Goal: Obtain resource: Download file/media

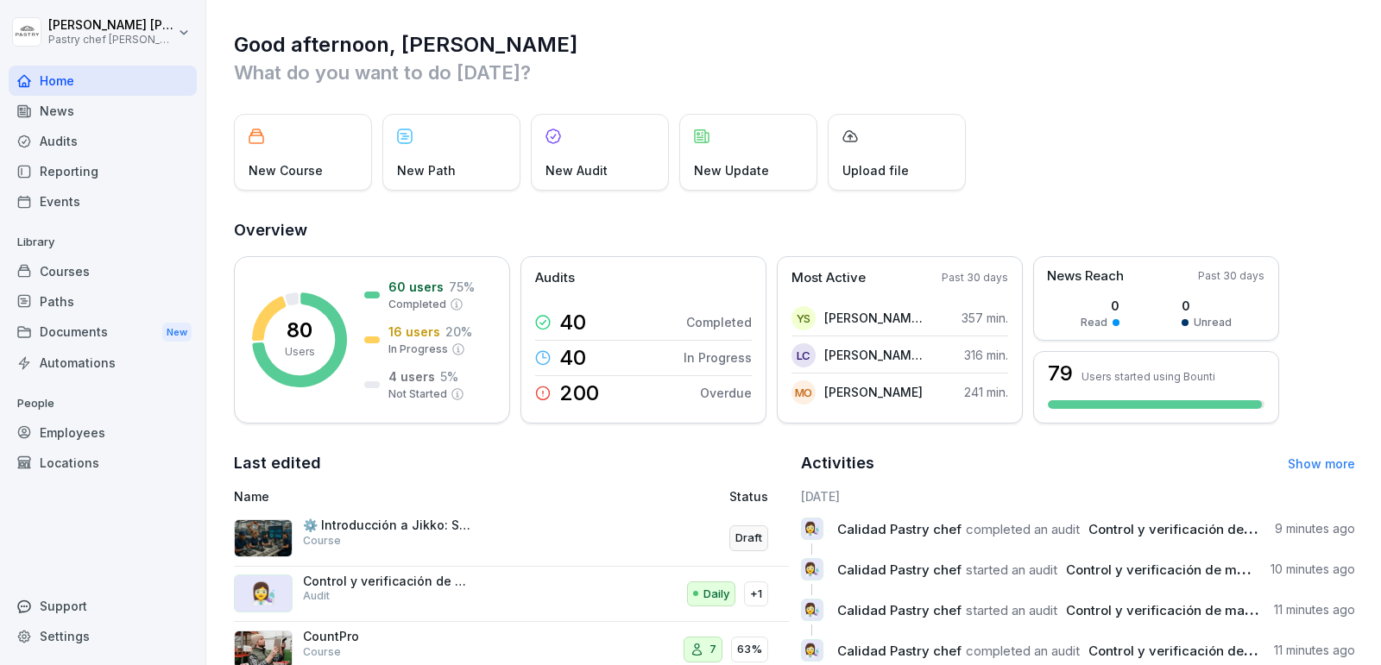
click at [103, 144] on div "Audits" at bounding box center [103, 141] width 188 height 30
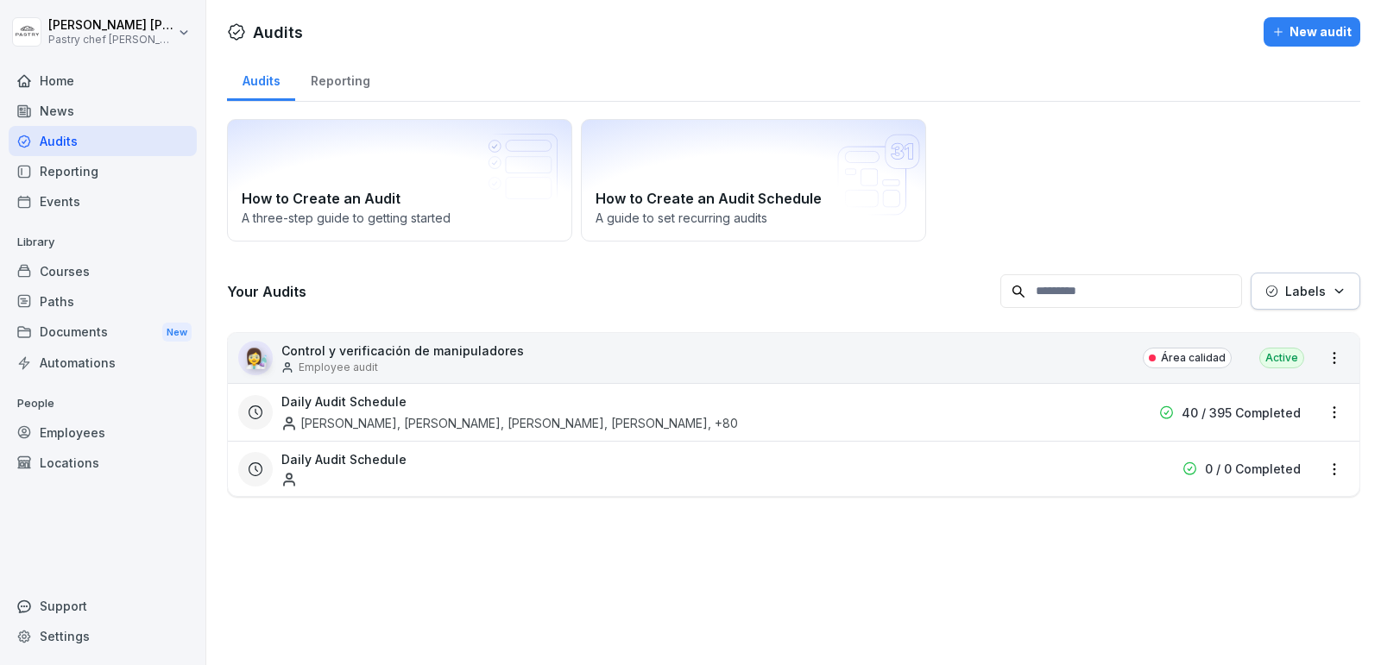
click at [473, 352] on p "Control y verificación de manipuladores" at bounding box center [402, 351] width 243 height 18
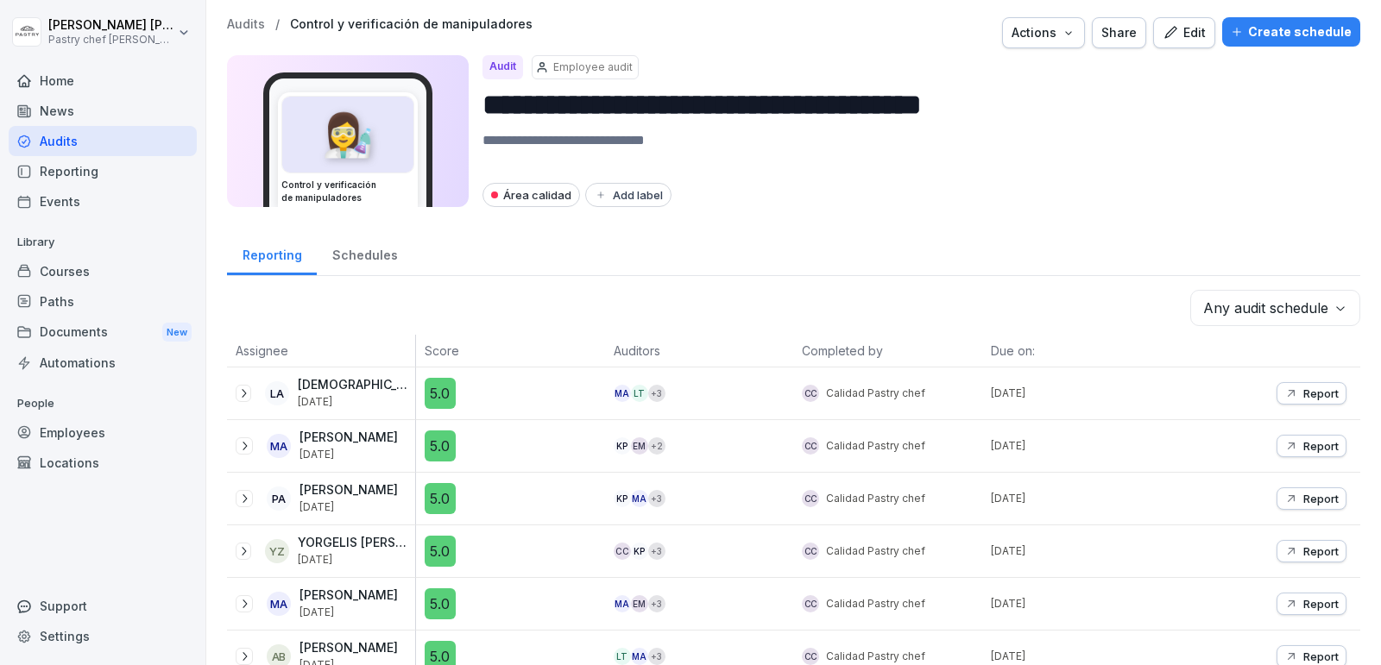
click at [244, 394] on icon at bounding box center [244, 393] width 4 height 9
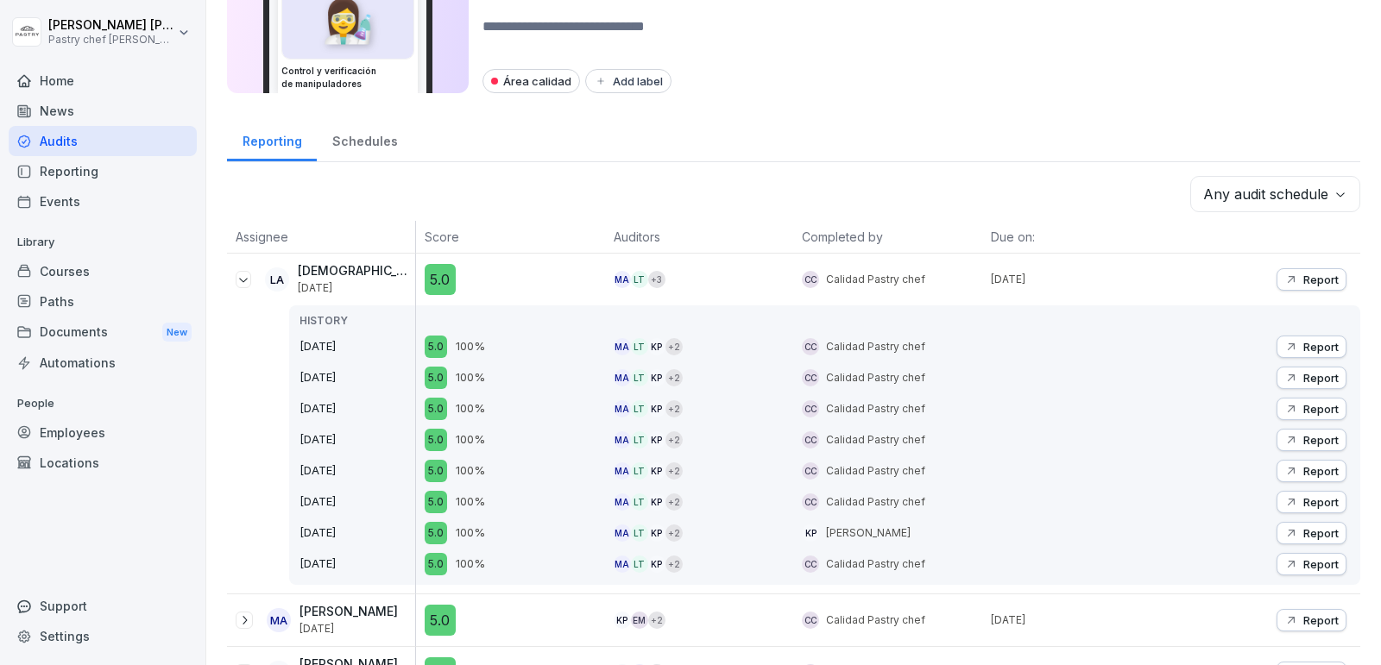
scroll to position [118, 0]
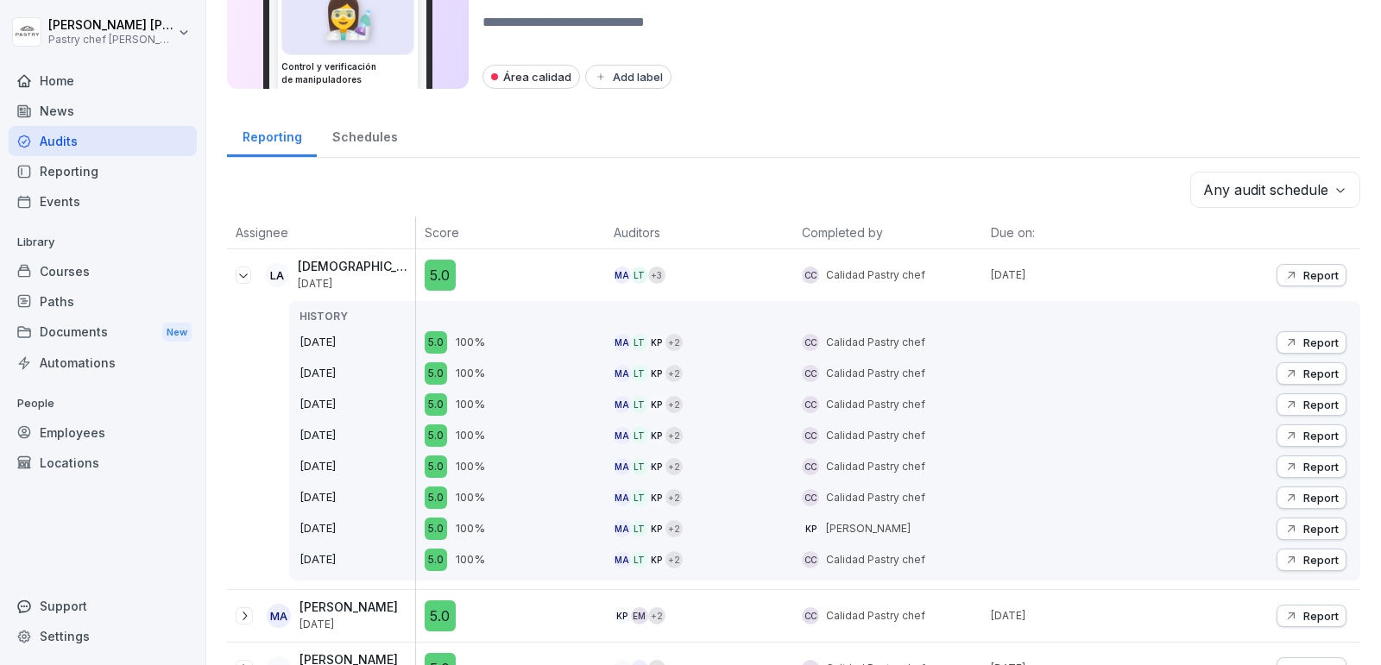
click at [1304, 268] on p "Report" at bounding box center [1320, 275] width 35 height 14
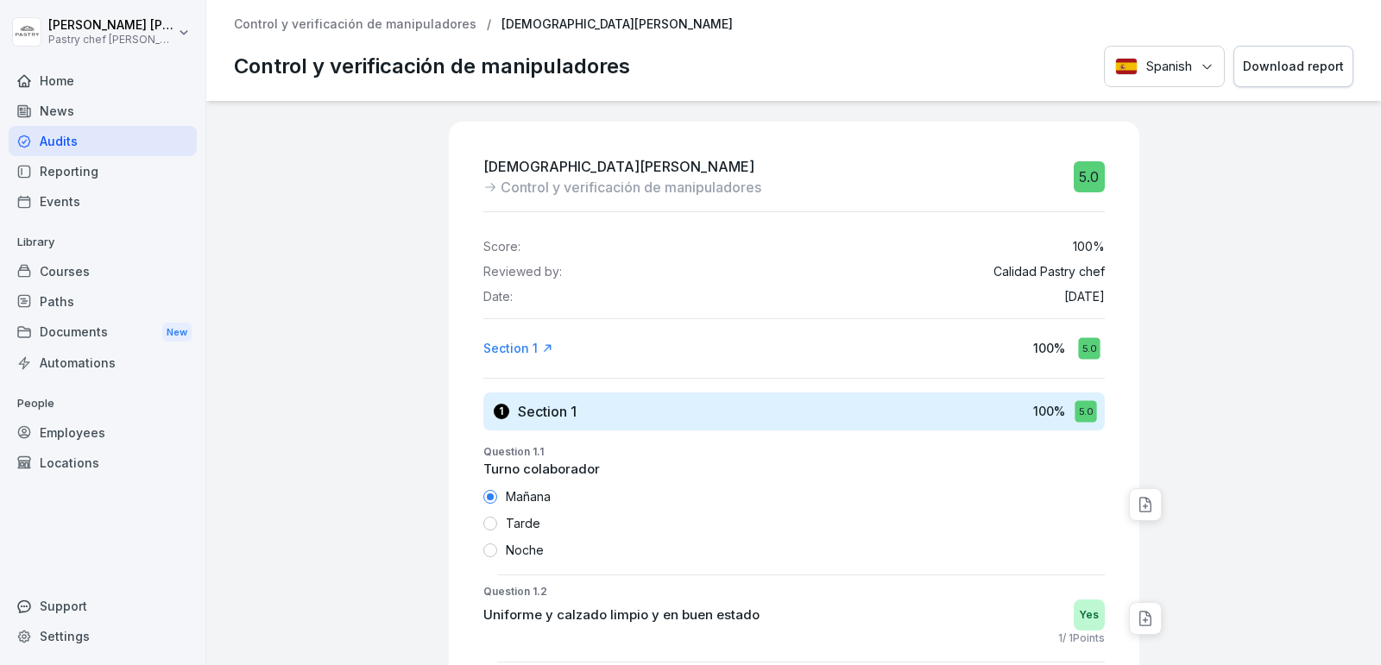
click at [1288, 67] on div "Download report" at bounding box center [1293, 66] width 101 height 19
click at [85, 143] on div "Audits" at bounding box center [103, 141] width 188 height 30
